Goal: Find specific page/section: Find specific page/section

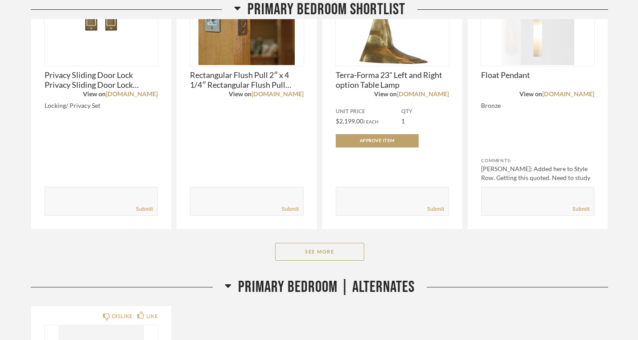
scroll to position [336, 0]
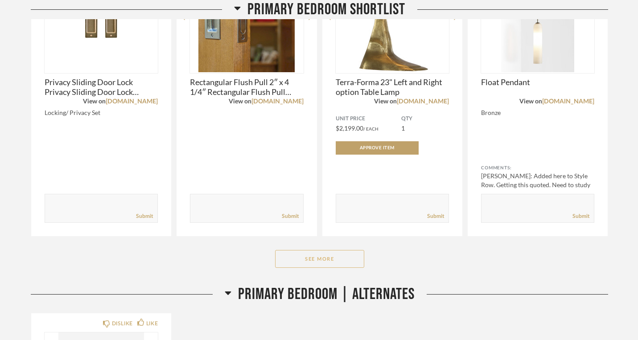
click at [314, 250] on button "See More" at bounding box center [319, 259] width 89 height 18
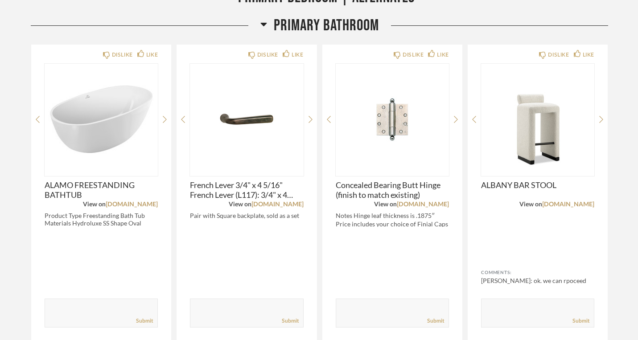
scroll to position [1577, 0]
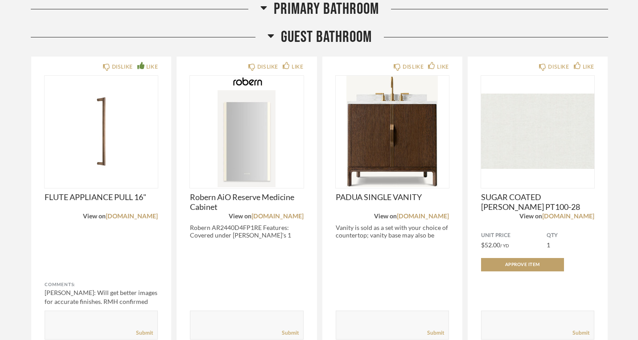
scroll to position [2844, 0]
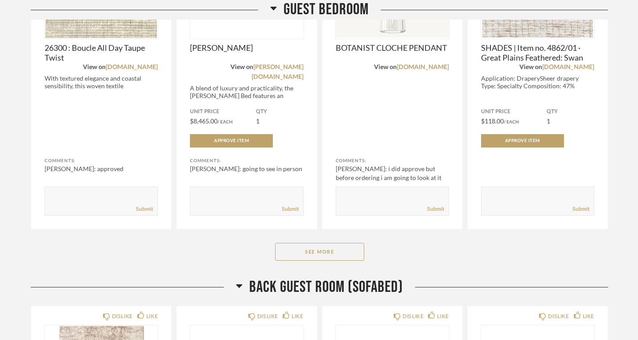
scroll to position [3679, 0]
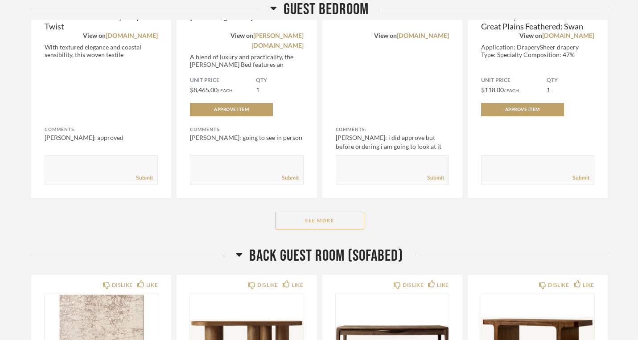
click at [315, 212] on button "See More" at bounding box center [319, 221] width 89 height 18
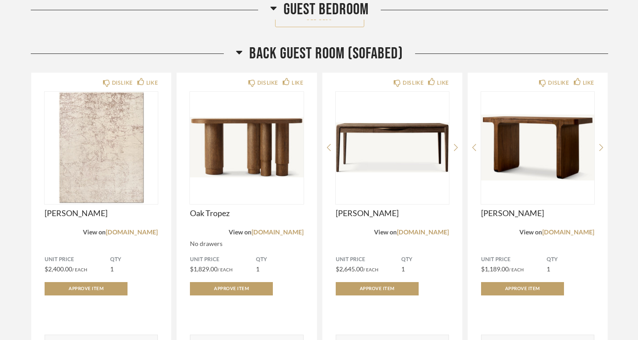
scroll to position [4209, 0]
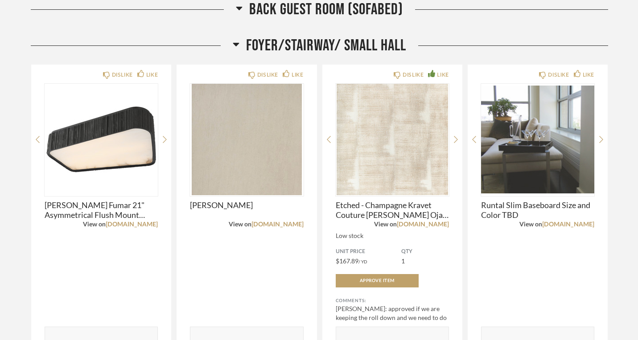
scroll to position [5530, 0]
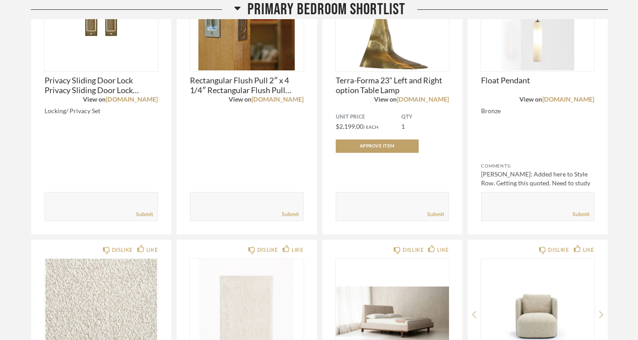
scroll to position [0, 0]
